Goal: Task Accomplishment & Management: Complete application form

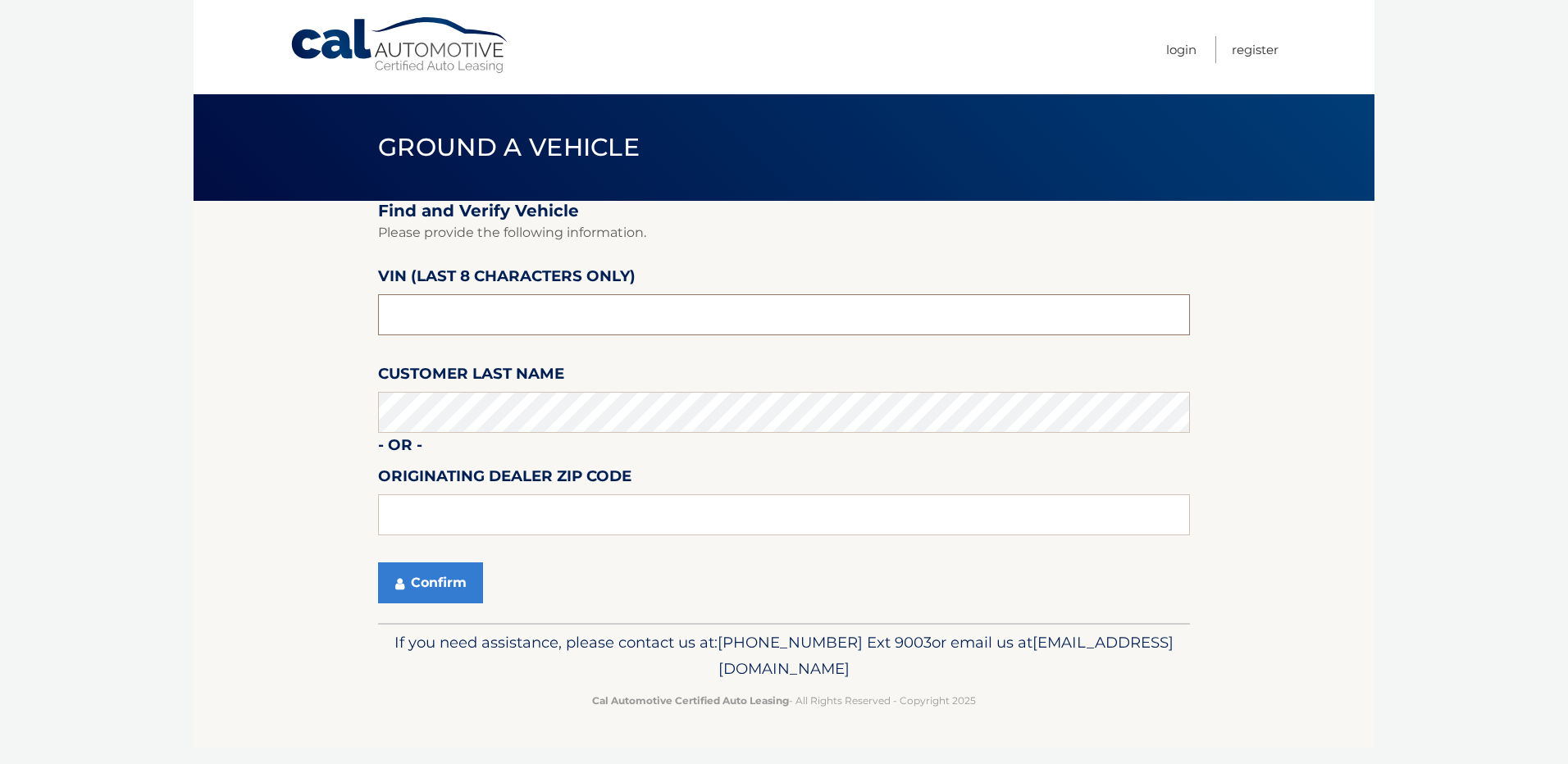
click at [524, 329] on input "text" at bounding box center [784, 314] width 812 height 41
type input "NC134567"
type input "14226"
click at [431, 590] on button "Confirm" at bounding box center [430, 583] width 105 height 41
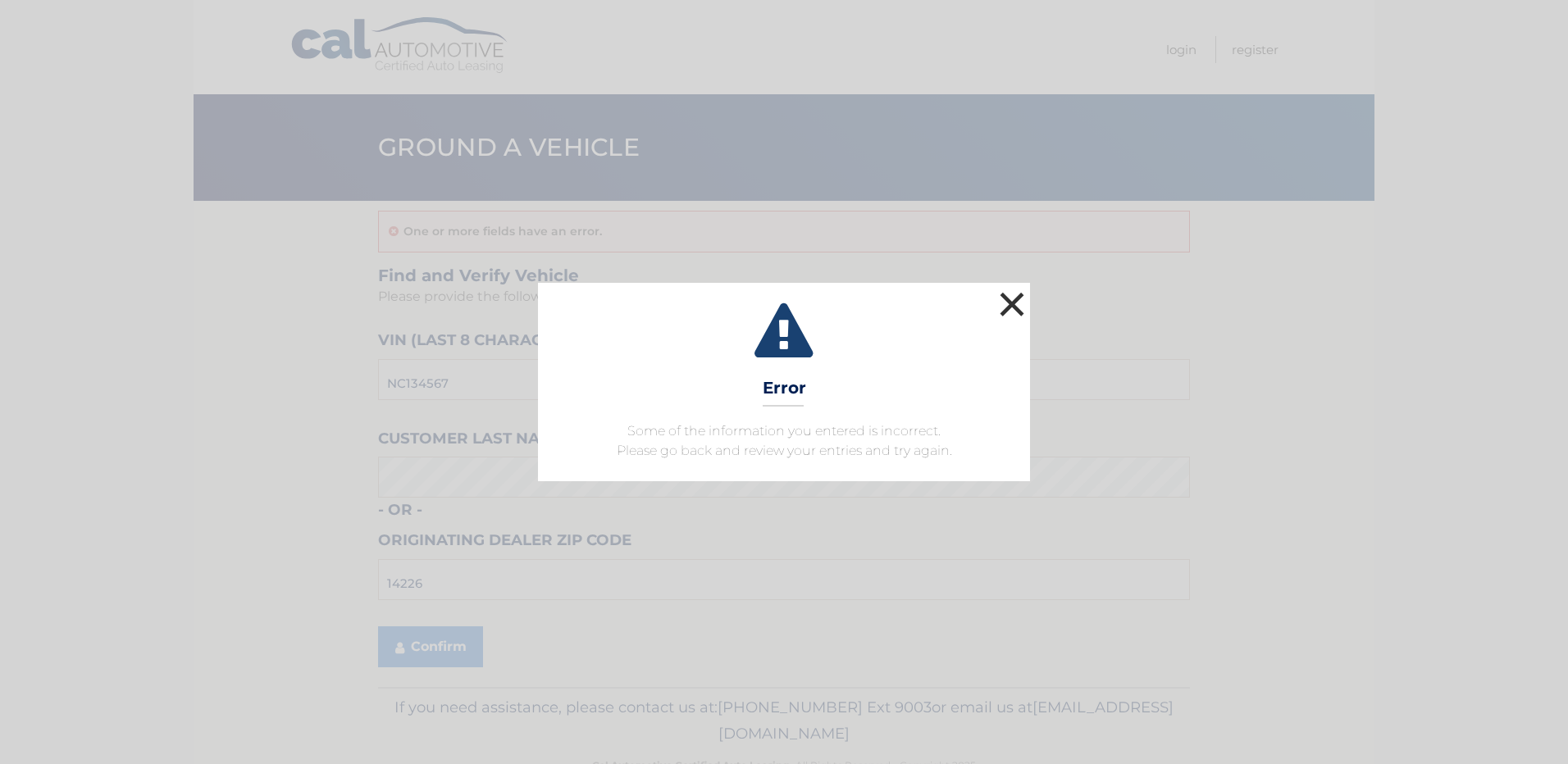
click at [1007, 302] on button "×" at bounding box center [1012, 304] width 33 height 33
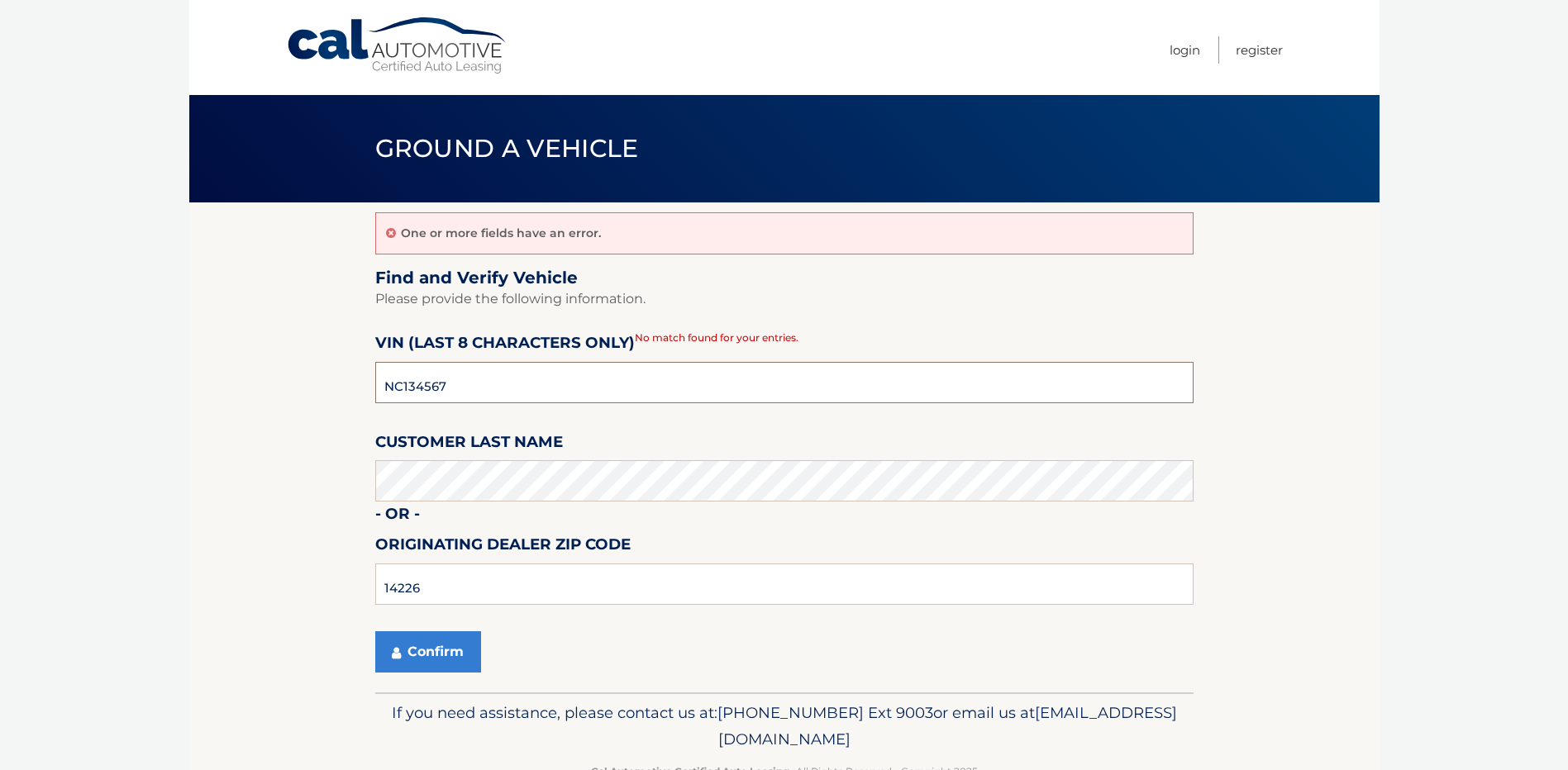
drag, startPoint x: 452, startPoint y: 380, endPoint x: 364, endPoint y: 377, distance: 88.1
click at [364, 377] on section "One or more fields have an error. Find and Verify Vehicle Please provide the fo…" at bounding box center [784, 447] width 1190 height 490
click at [445, 386] on input "NC134567" at bounding box center [784, 382] width 818 height 42
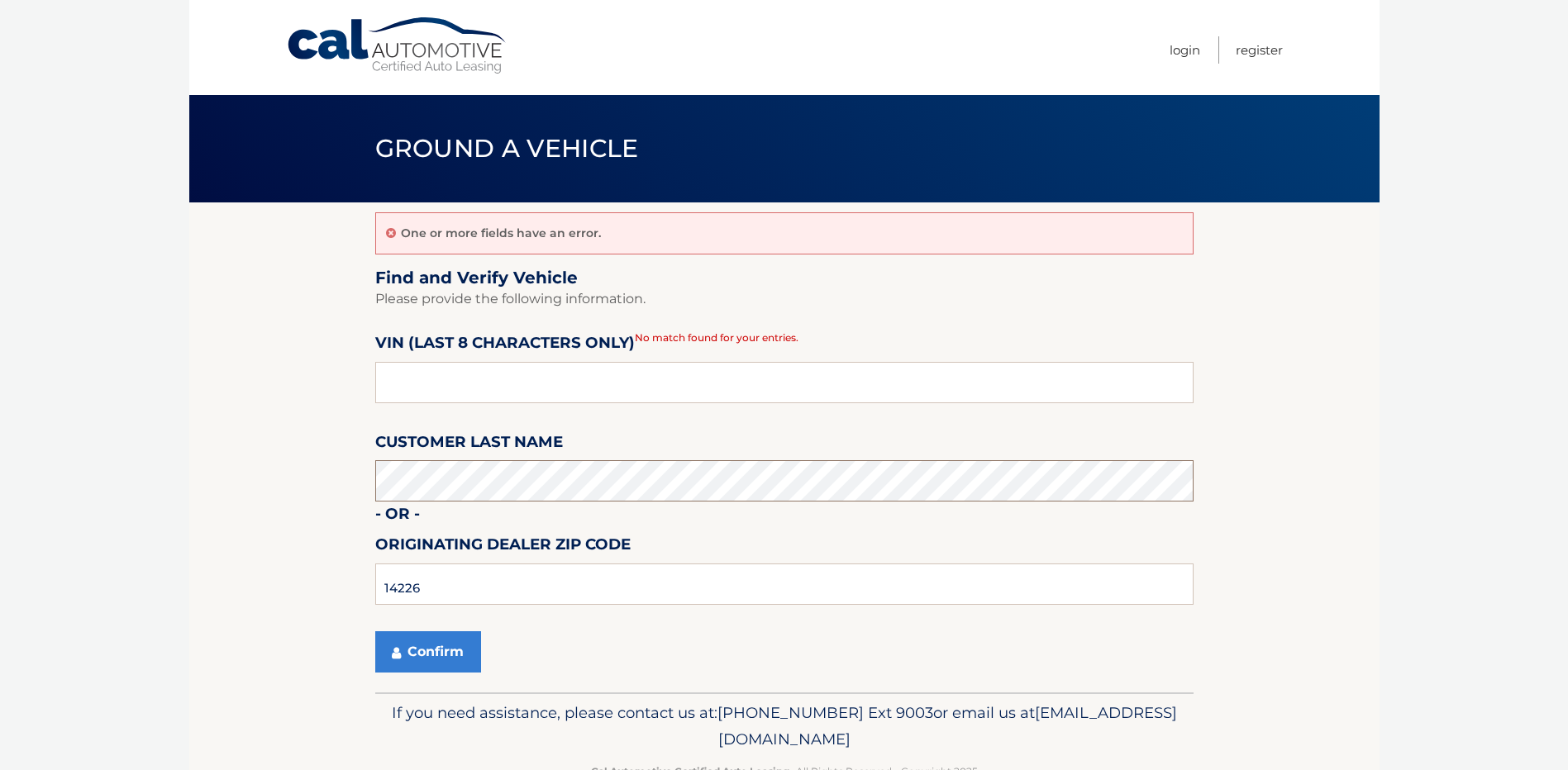
click at [0, 460] on html "Cal Automotive Menu Login Register Ground a Vehicle" at bounding box center [784, 385] width 1568 height 770
click at [391, 660] on button "Confirm" at bounding box center [428, 651] width 106 height 42
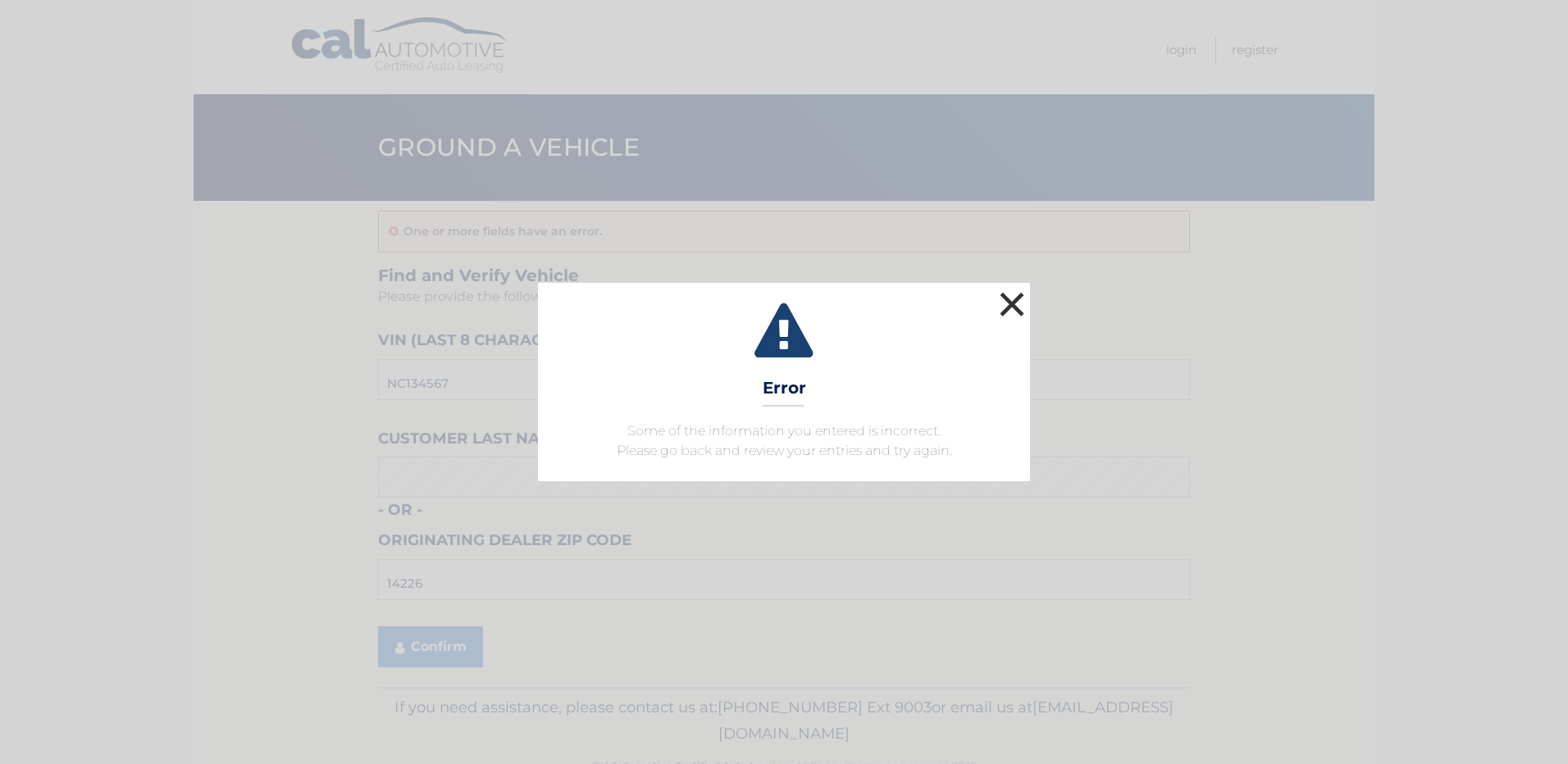
drag, startPoint x: 1009, startPoint y: 304, endPoint x: 827, endPoint y: 452, distance: 234.6
click at [1008, 304] on button "×" at bounding box center [1012, 304] width 33 height 33
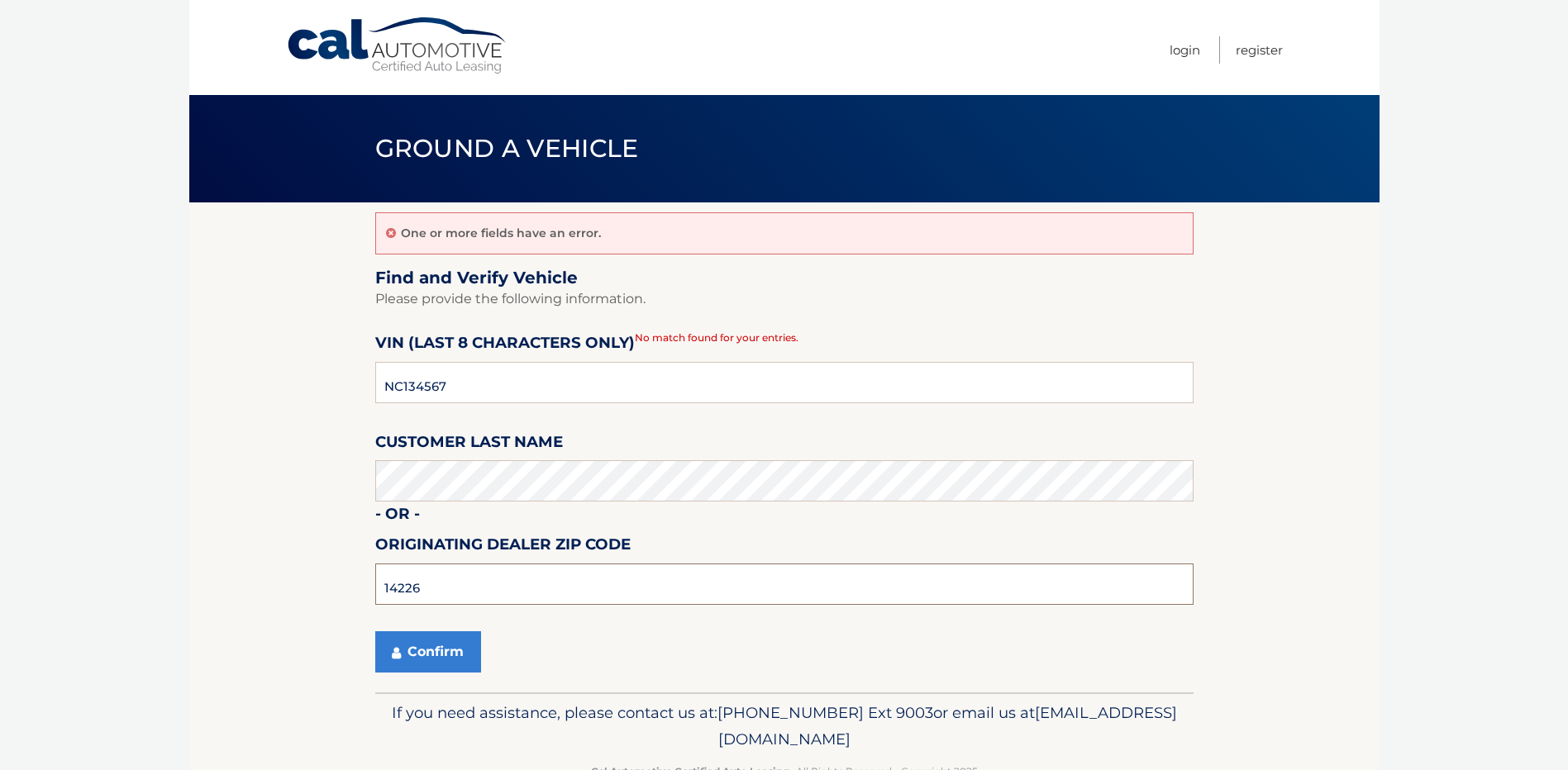
drag, startPoint x: 571, startPoint y: 587, endPoint x: -4, endPoint y: 585, distance: 575.0
click at [0, 585] on html "Cal Automotive Menu Login Register Ground a Vehicle" at bounding box center [784, 385] width 1568 height 770
click at [437, 650] on button "Confirm" at bounding box center [428, 651] width 106 height 42
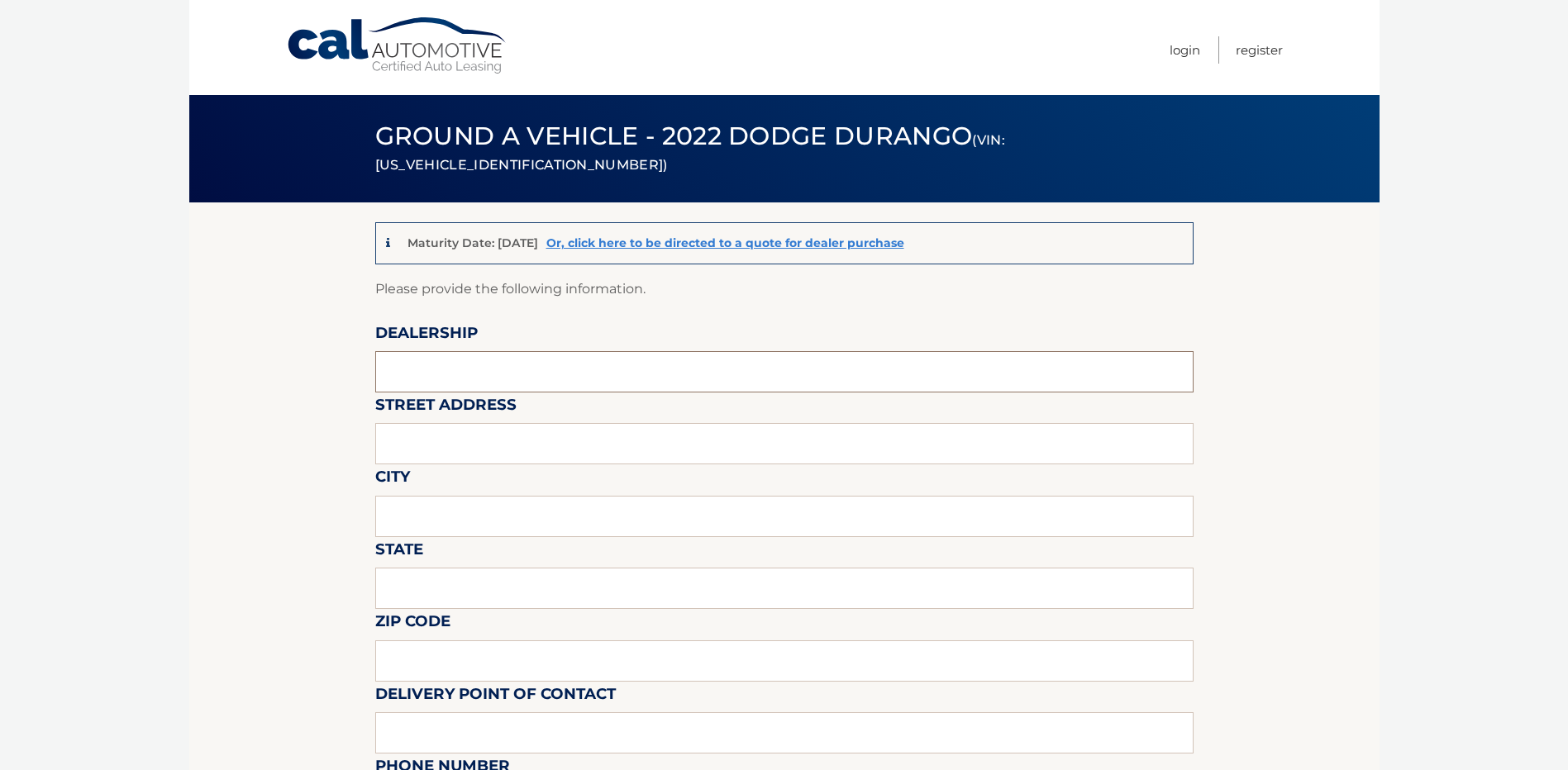
click at [477, 381] on input "text" at bounding box center [784, 372] width 818 height 42
type input "Towne CDJR"
type input "[STREET_ADDRESS]"
type input "[GEOGRAPHIC_DATA]"
type input "ny"
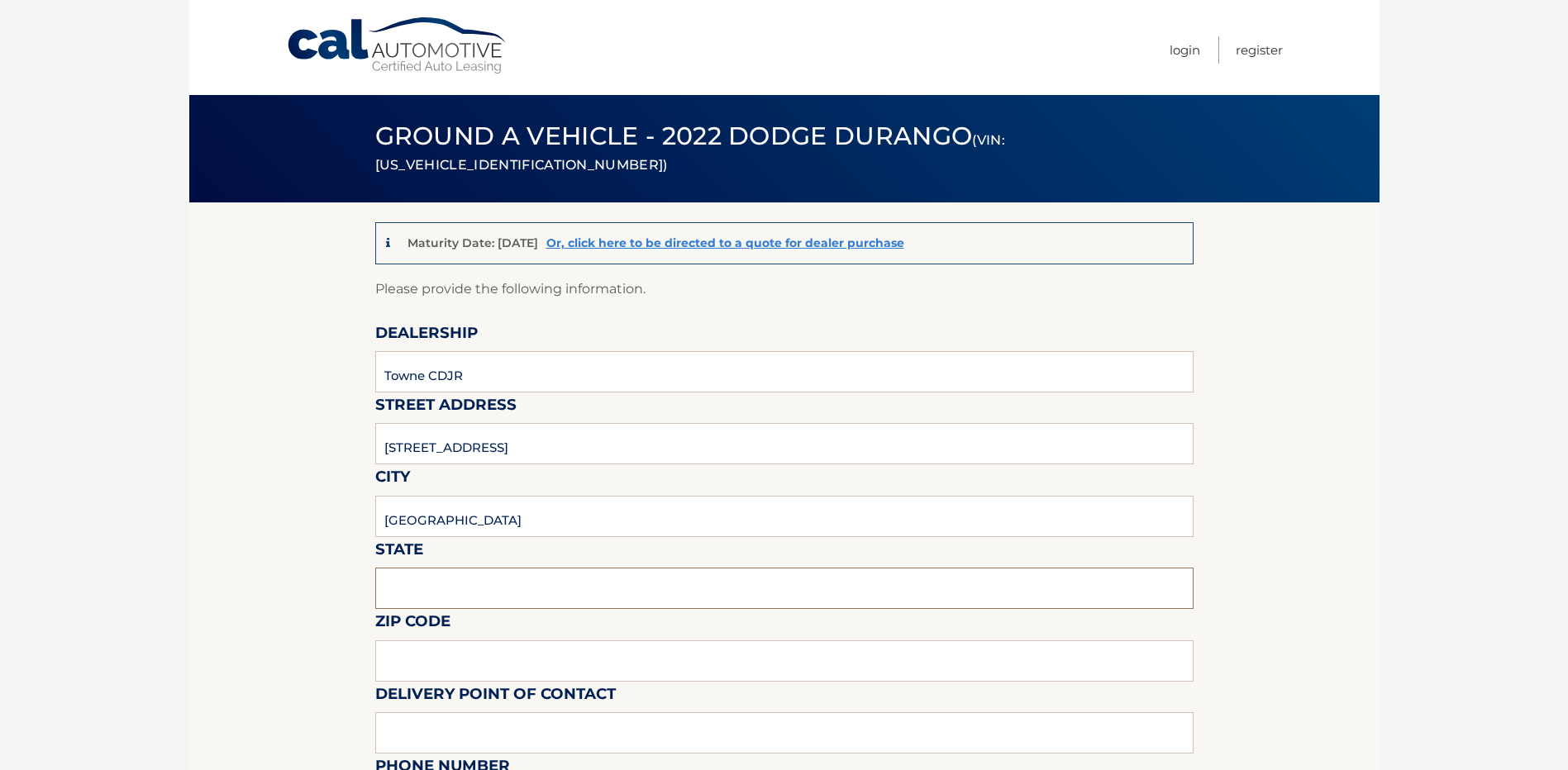
type input "14075"
type input "towne"
type input "7166465200"
type input "[EMAIL_ADDRESS][DOMAIN_NAME]"
type input "[PERSON_NAME]"
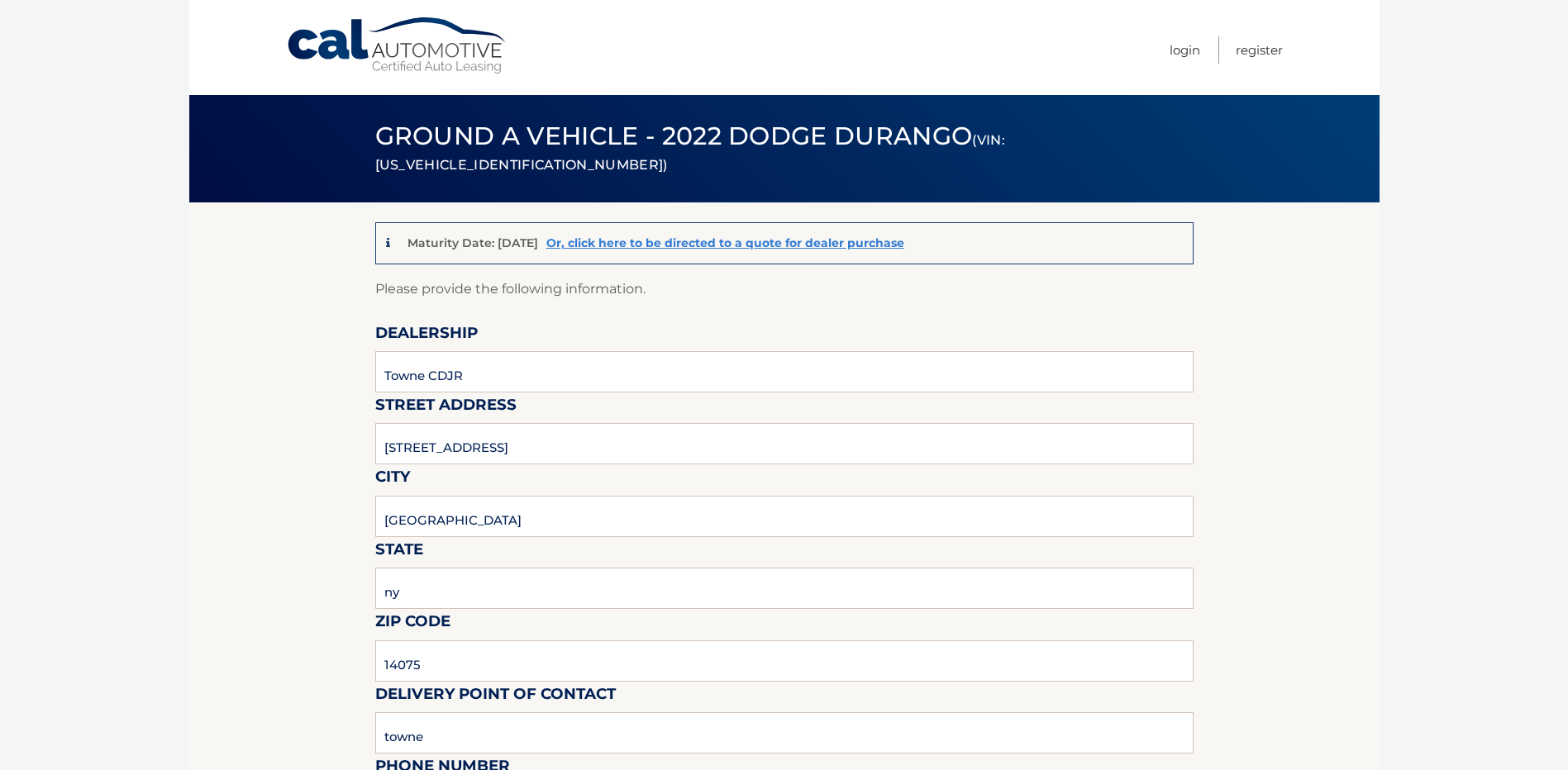
type input "7166465200"
type input "[EMAIL_ADDRESS][DOMAIN_NAME]"
type input "[PERSON_NAME]"
type input "n/a"
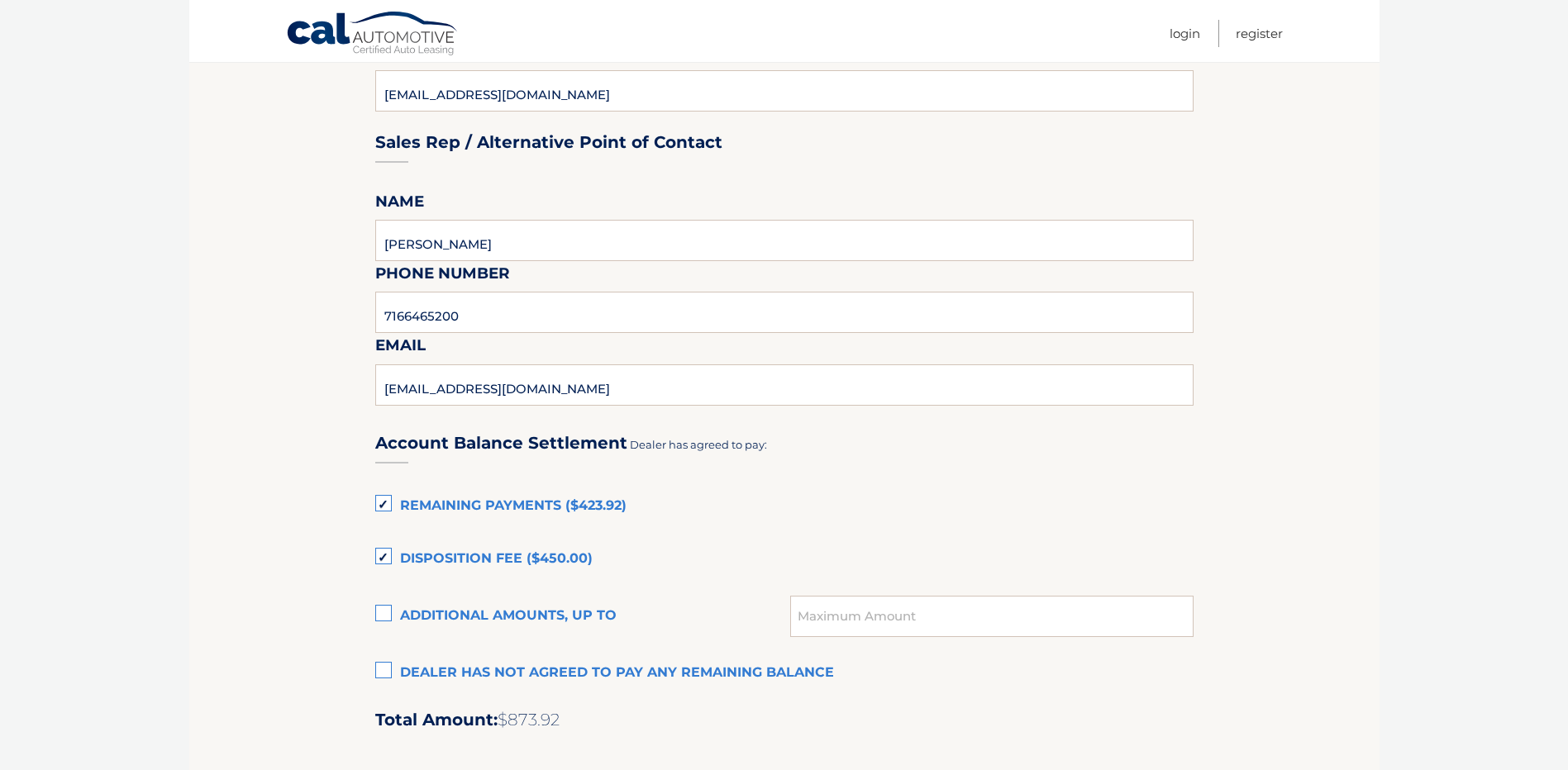
scroll to position [826, 0]
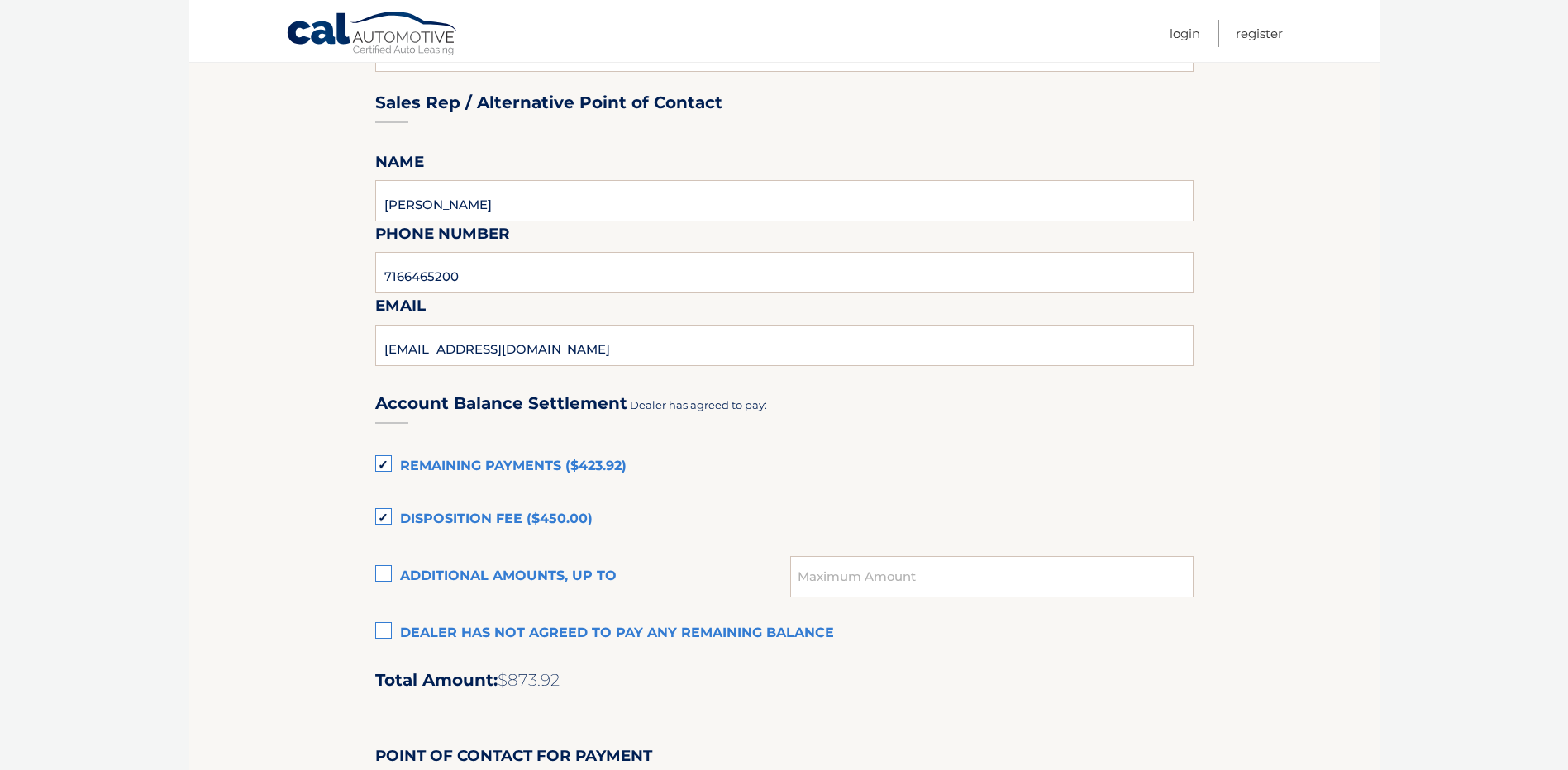
click at [387, 463] on label "Remaining Payments ($423.92)" at bounding box center [784, 467] width 818 height 33
click at [0, 0] on input "Remaining Payments ($423.92)" at bounding box center [0, 0] width 0 height 0
drag, startPoint x: 379, startPoint y: 515, endPoint x: 438, endPoint y: 575, distance: 84.1
click at [379, 518] on label "Disposition Fee ($450.00)" at bounding box center [784, 519] width 818 height 33
click at [0, 0] on input "Disposition Fee ($450.00)" at bounding box center [0, 0] width 0 height 0
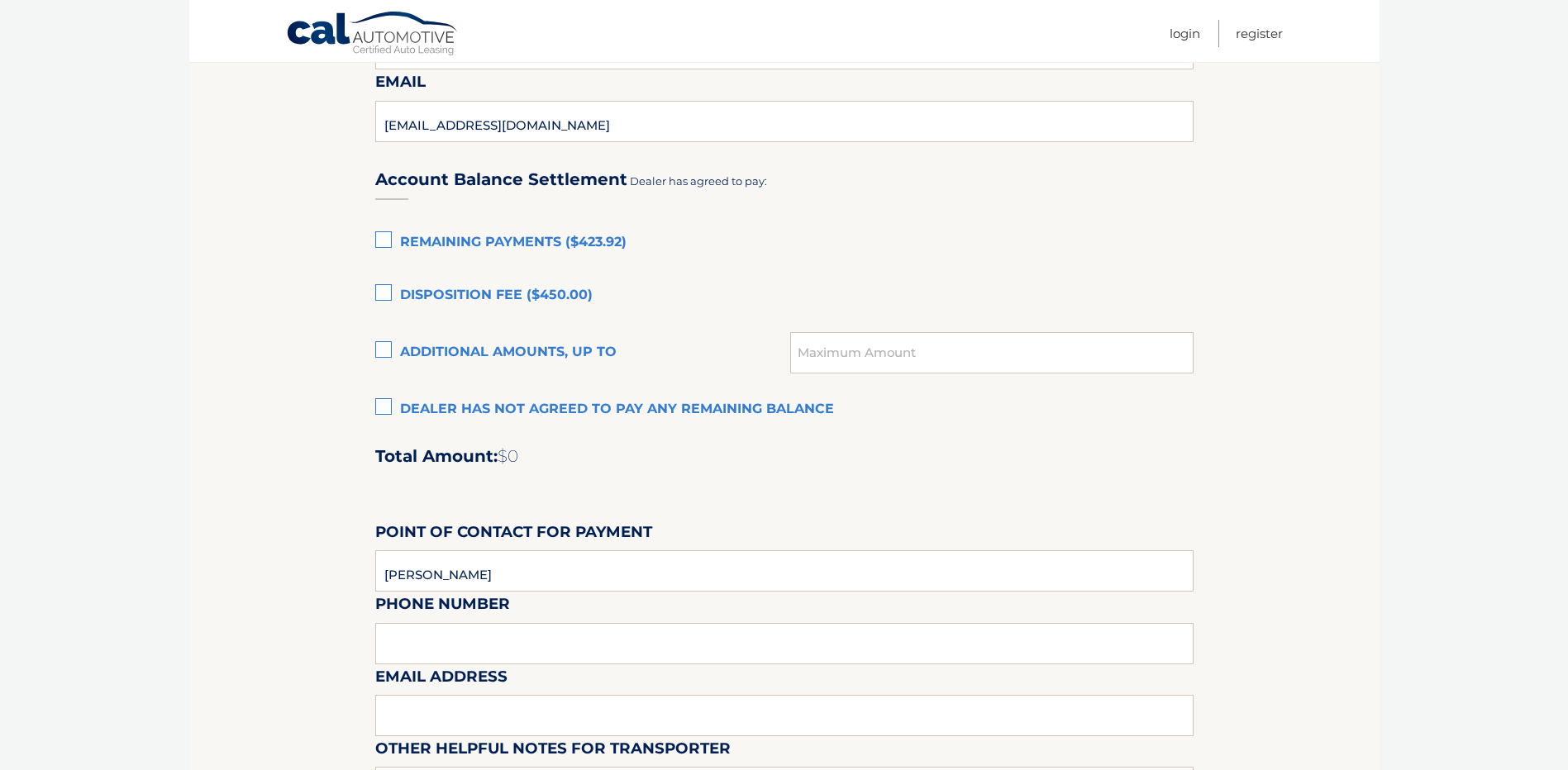
scroll to position [1074, 0]
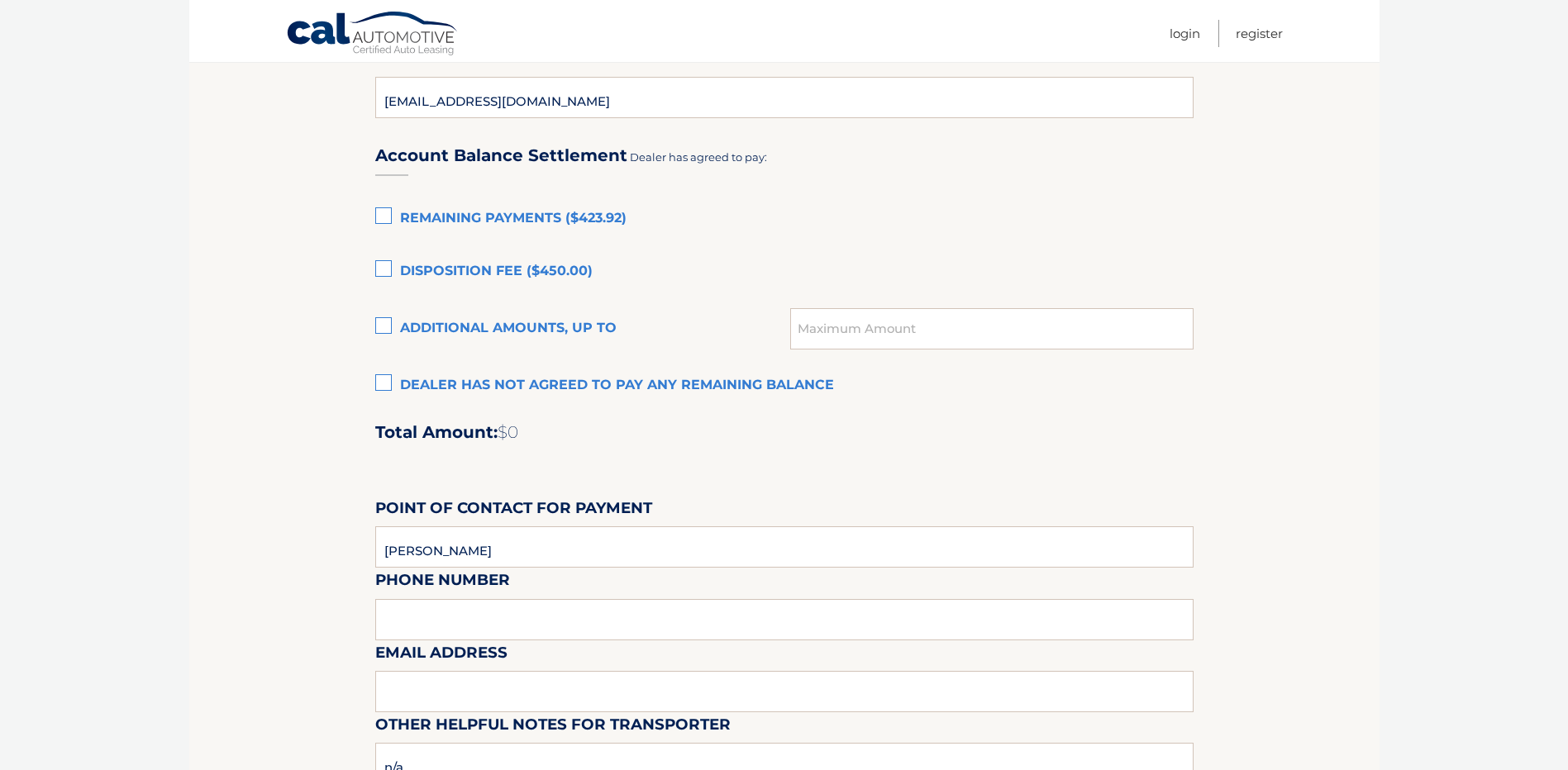
click at [388, 382] on label "Dealer has not agreed to pay any remaining balance" at bounding box center [784, 385] width 818 height 33
click at [0, 0] on input "Dealer has not agreed to pay any remaining balance" at bounding box center [0, 0] width 0 height 0
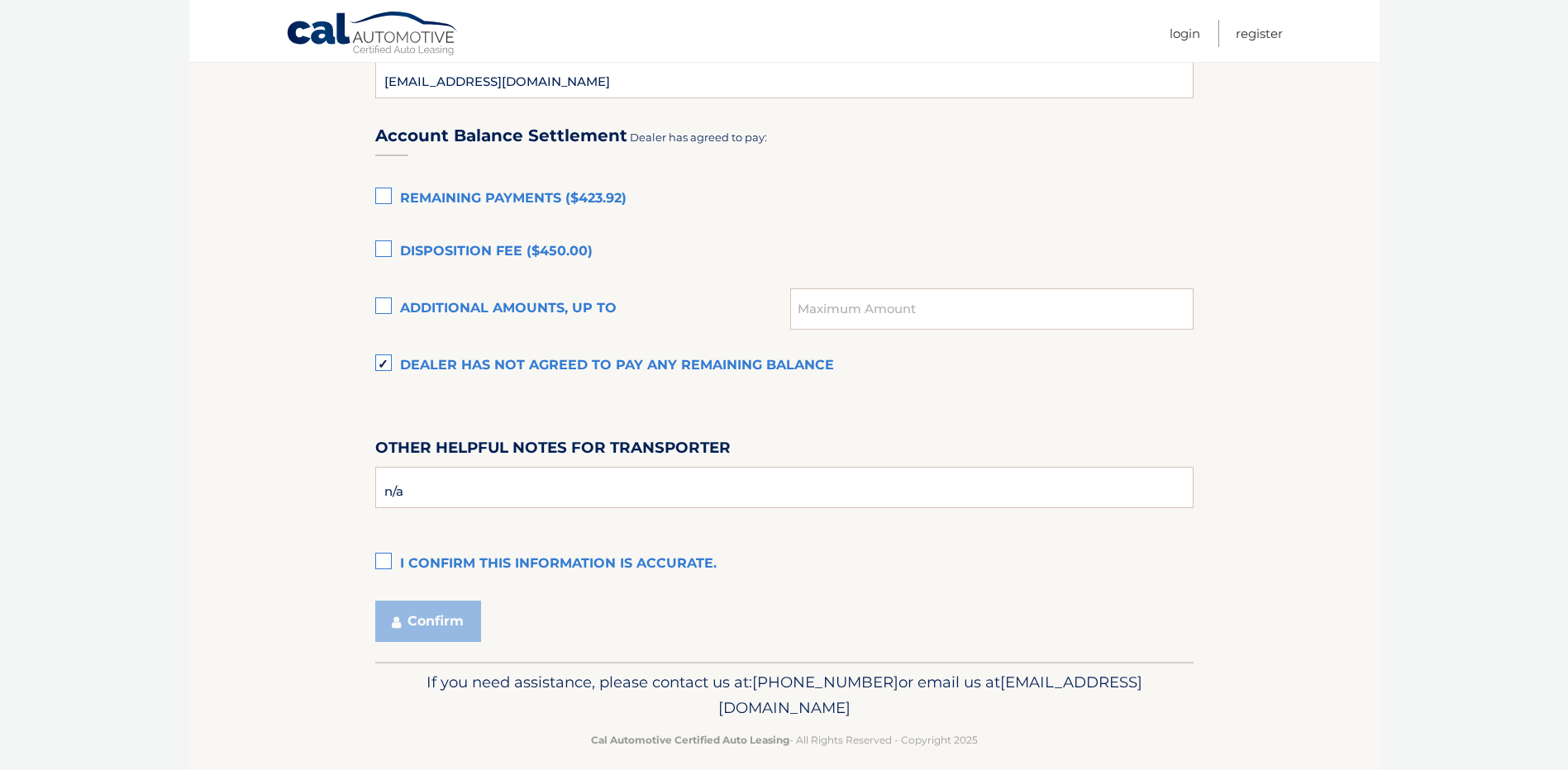
scroll to position [1112, 0]
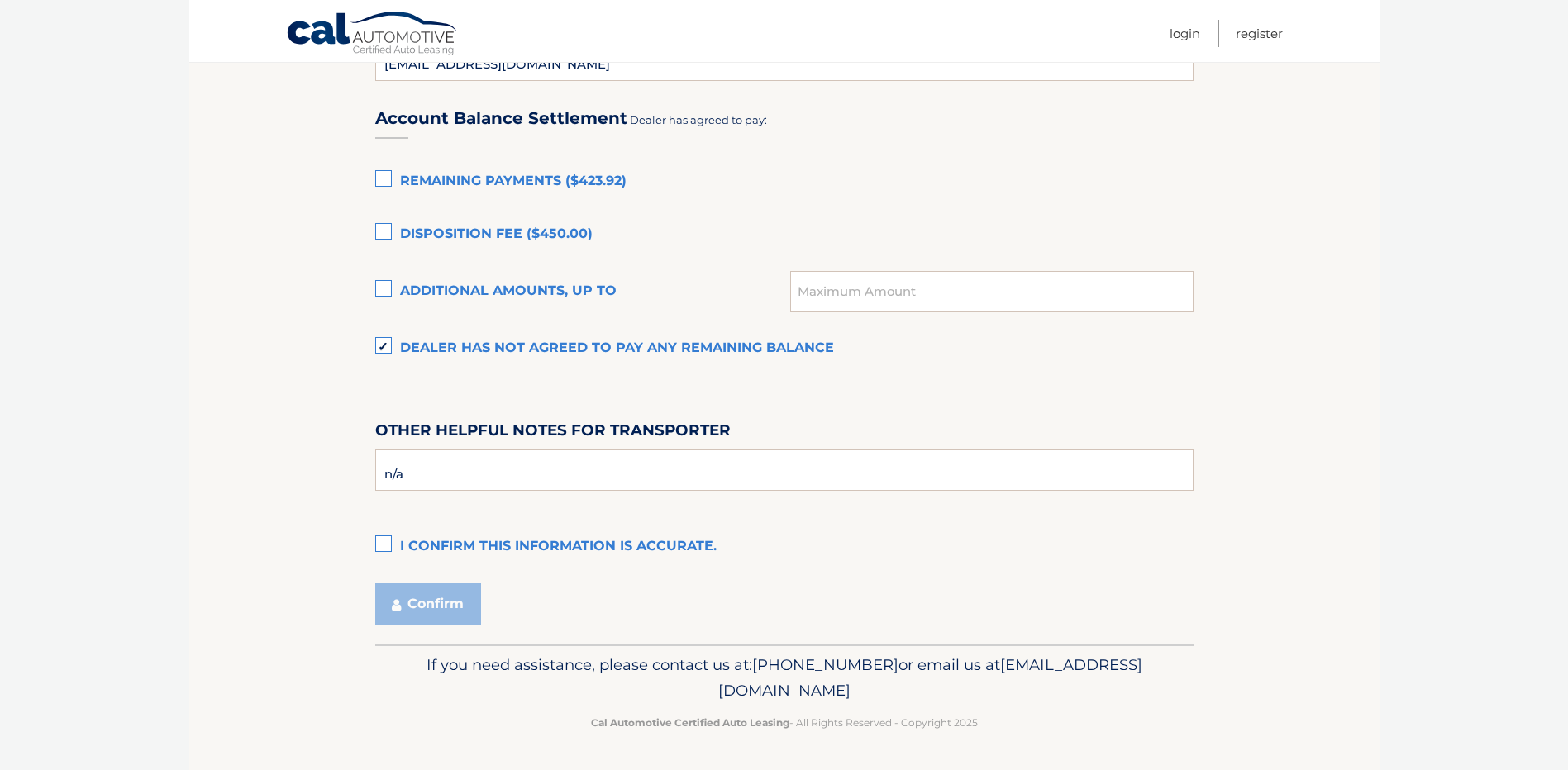
click at [384, 546] on label "I confirm this information is accurate." at bounding box center [784, 546] width 818 height 33
click at [0, 0] on input "I confirm this information is accurate." at bounding box center [0, 0] width 0 height 0
drag, startPoint x: 440, startPoint y: 606, endPoint x: 926, endPoint y: 622, distance: 486.3
click at [889, 617] on div "Confirm" at bounding box center [784, 603] width 818 height 42
click at [453, 594] on button "Confirm" at bounding box center [428, 603] width 106 height 42
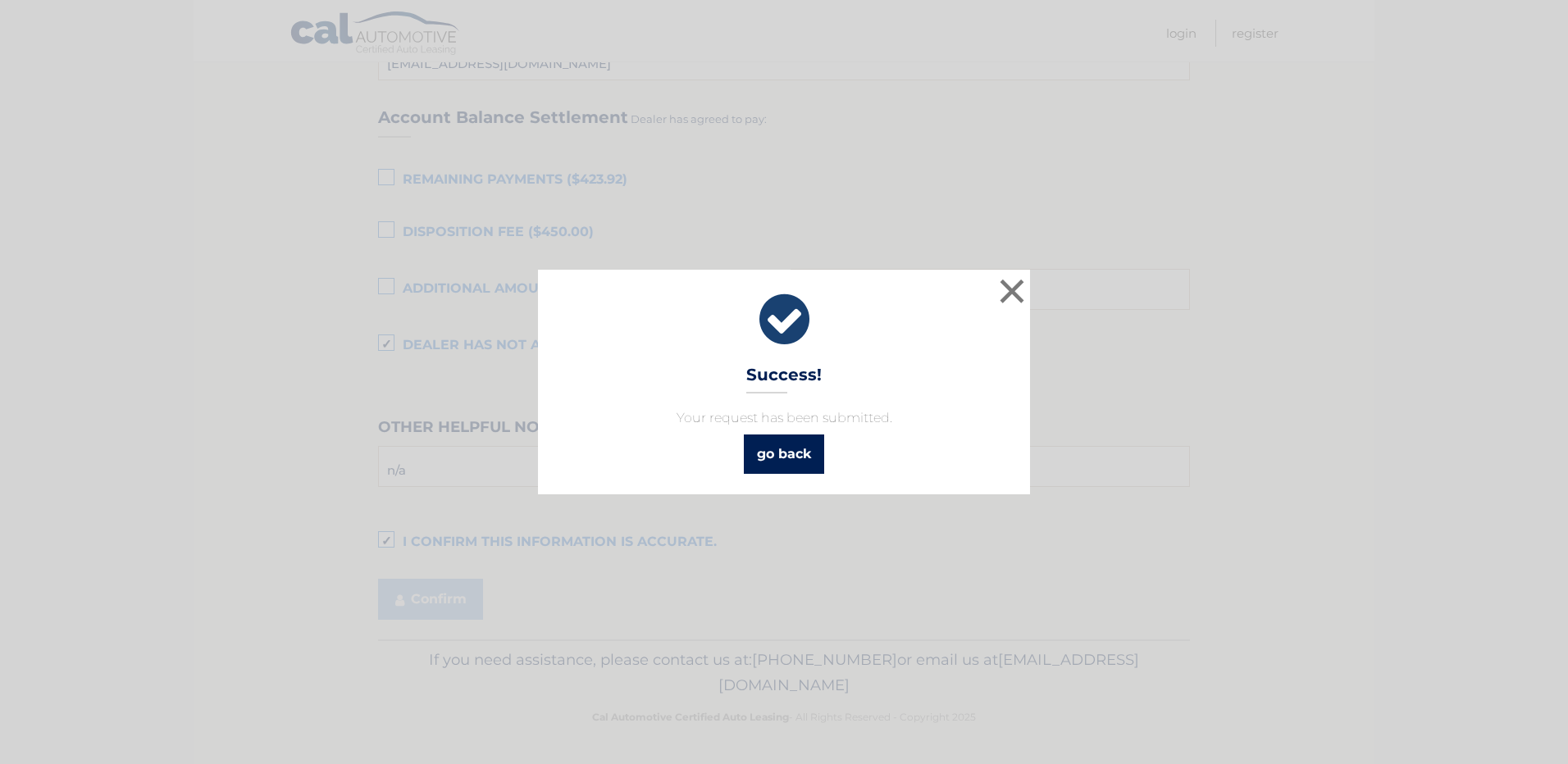
click at [793, 448] on link "go back" at bounding box center [784, 454] width 80 height 40
